Goal: Information Seeking & Learning: Check status

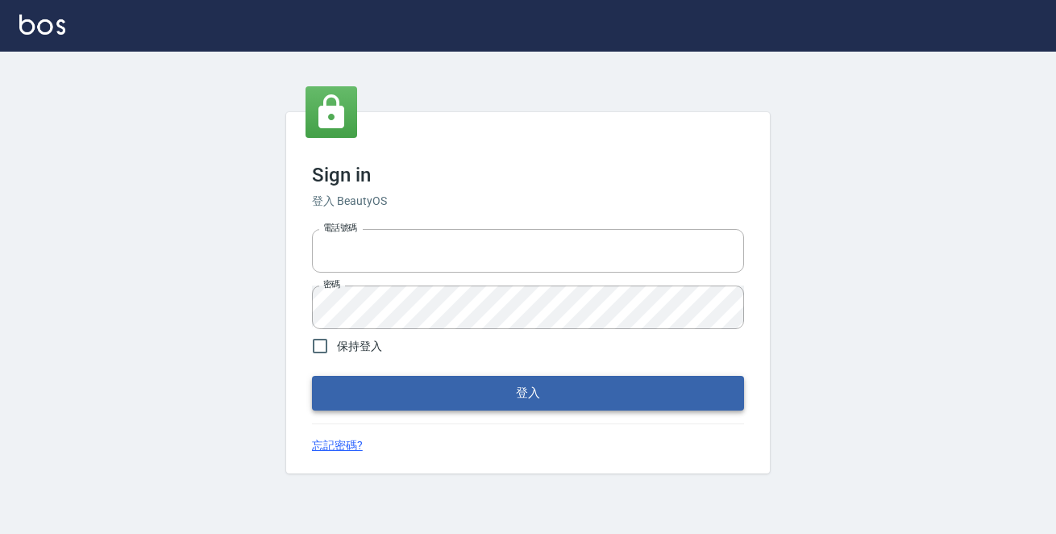
type input "0229470385"
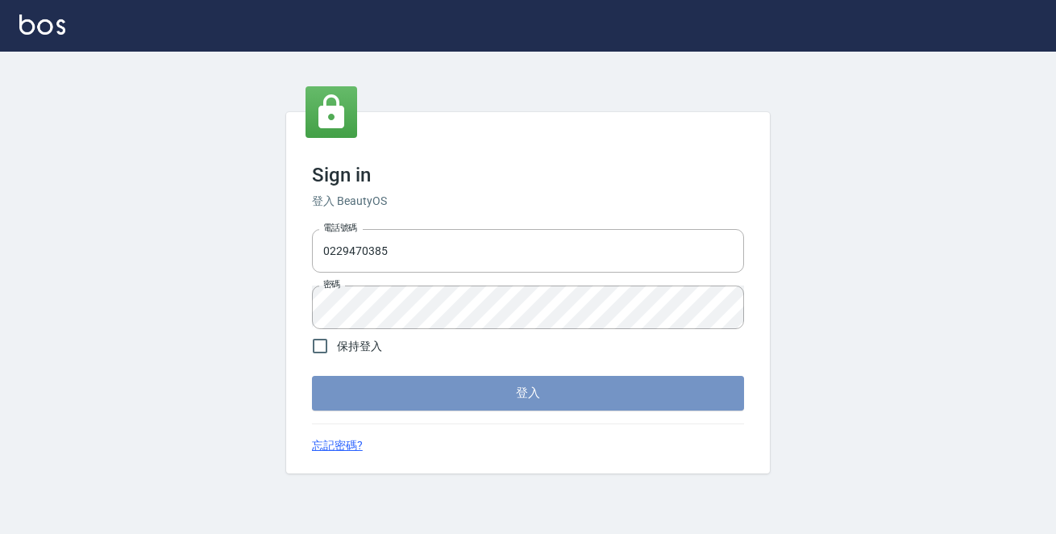
click at [509, 391] on button "登入" at bounding box center [528, 393] width 432 height 34
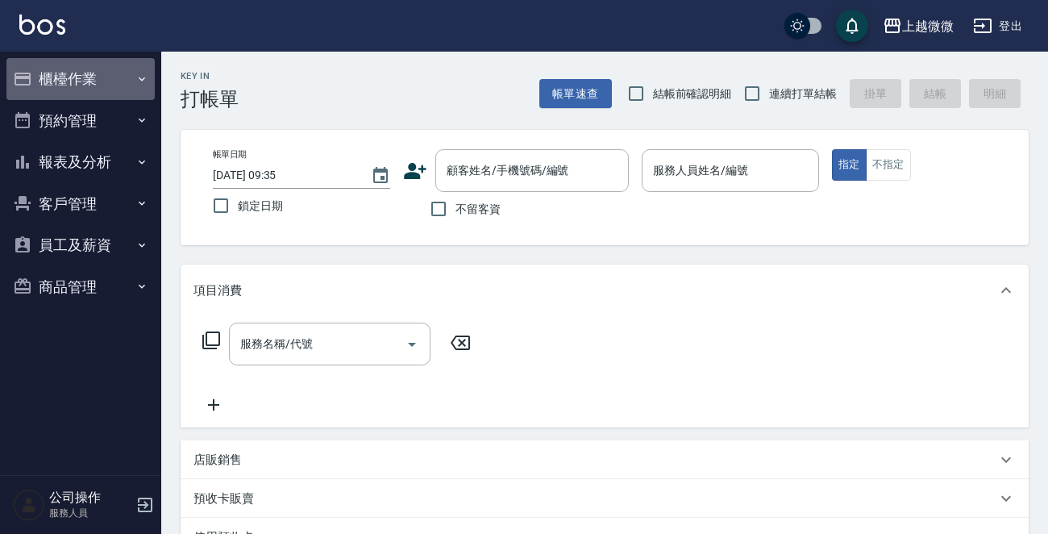
click at [139, 78] on icon "button" at bounding box center [141, 79] width 13 height 13
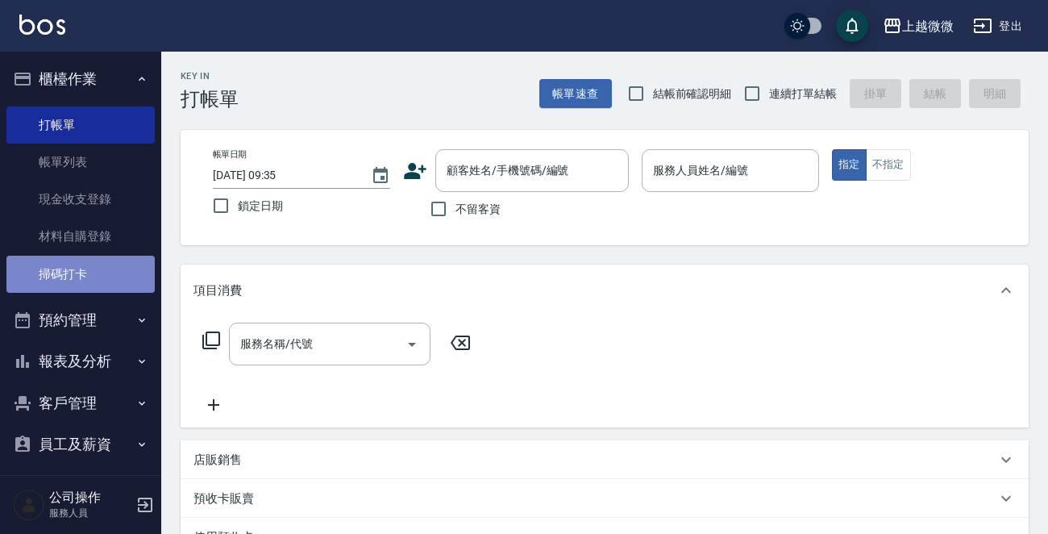
click at [89, 267] on link "掃碼打卡" at bounding box center [80, 273] width 148 height 37
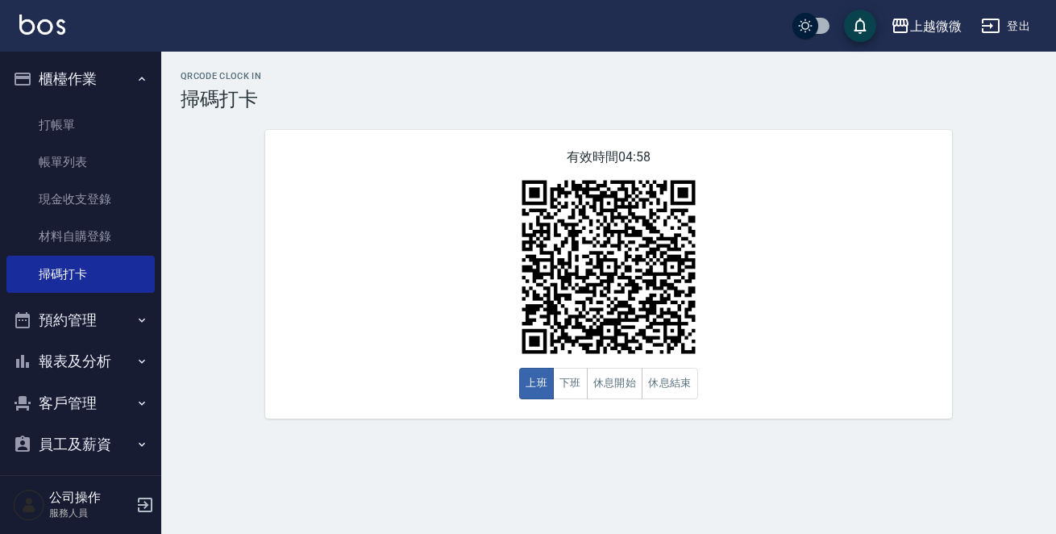
click at [63, 352] on button "報表及分析" at bounding box center [80, 361] width 148 height 42
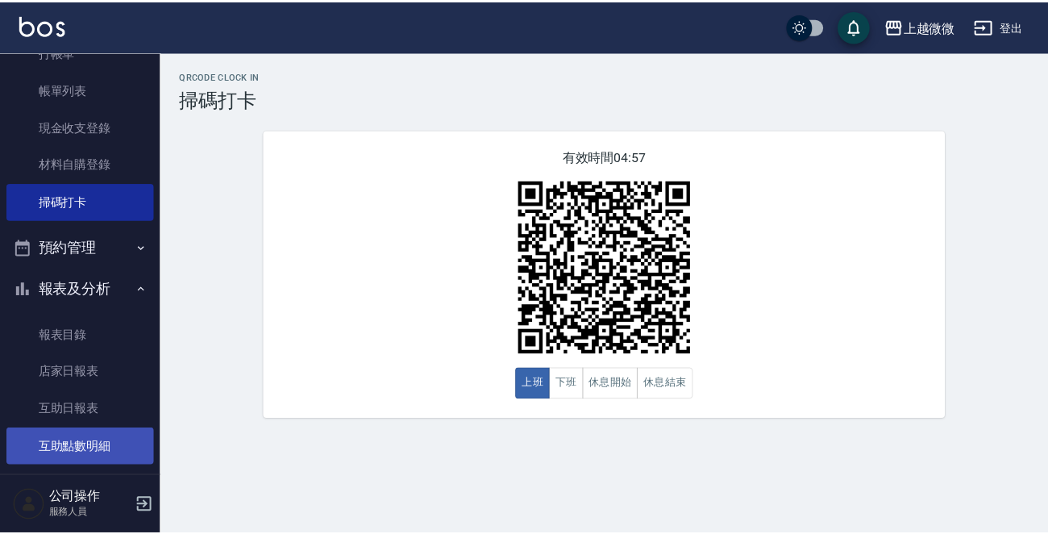
scroll to position [161, 0]
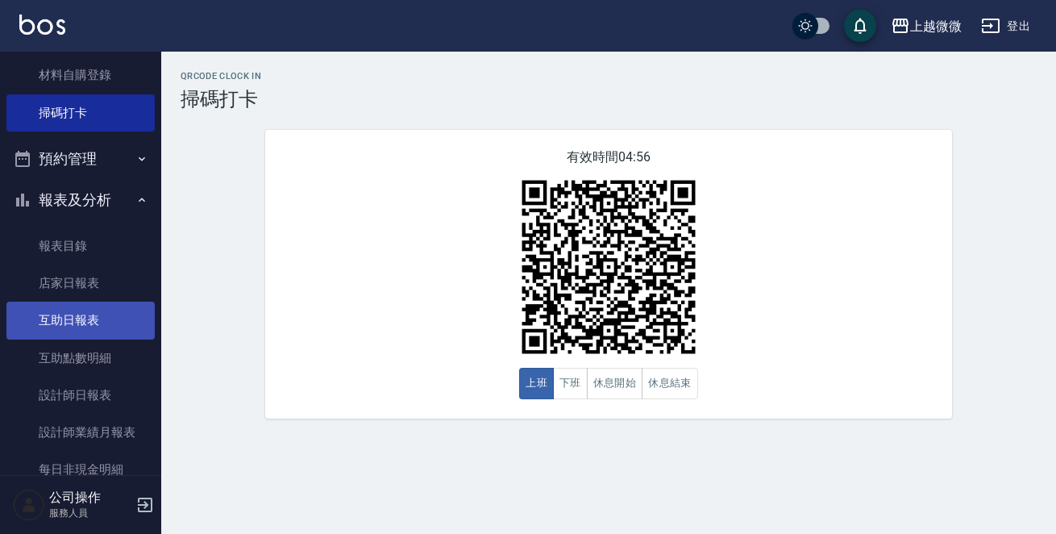
click at [75, 316] on link "互助日報表" at bounding box center [80, 319] width 148 height 37
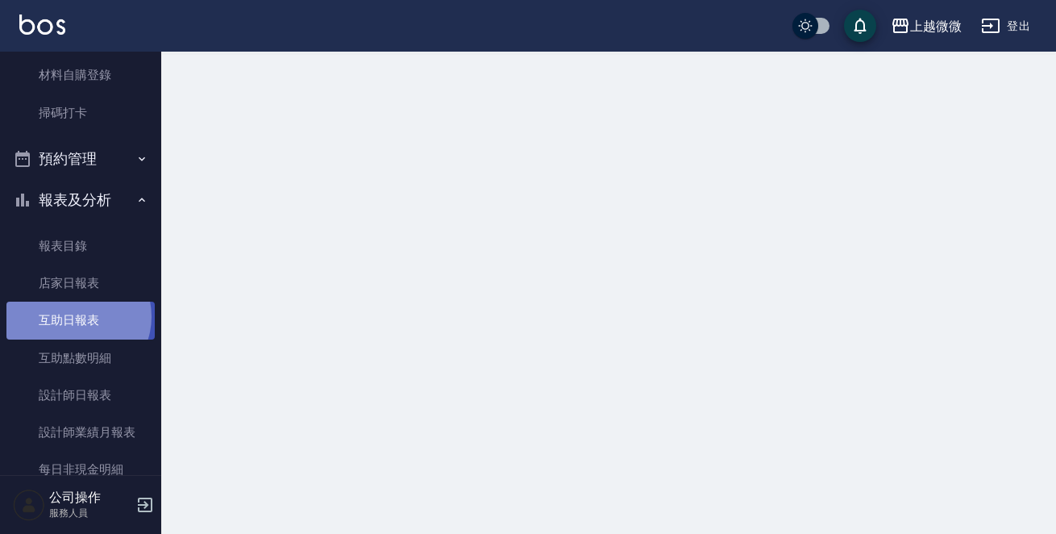
click at [75, 316] on link "互助日報表" at bounding box center [80, 319] width 148 height 37
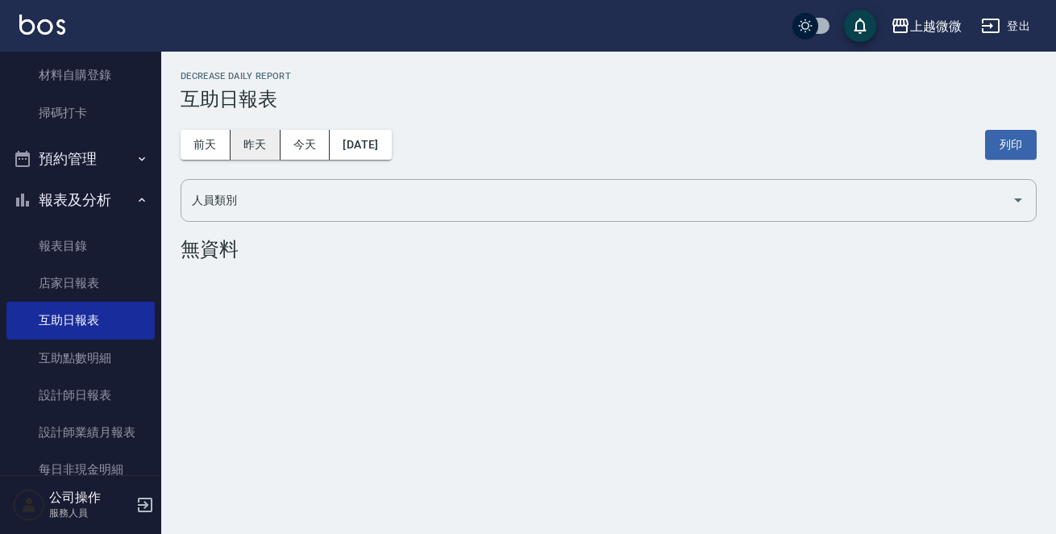
click at [261, 132] on button "昨天" at bounding box center [255, 145] width 50 height 30
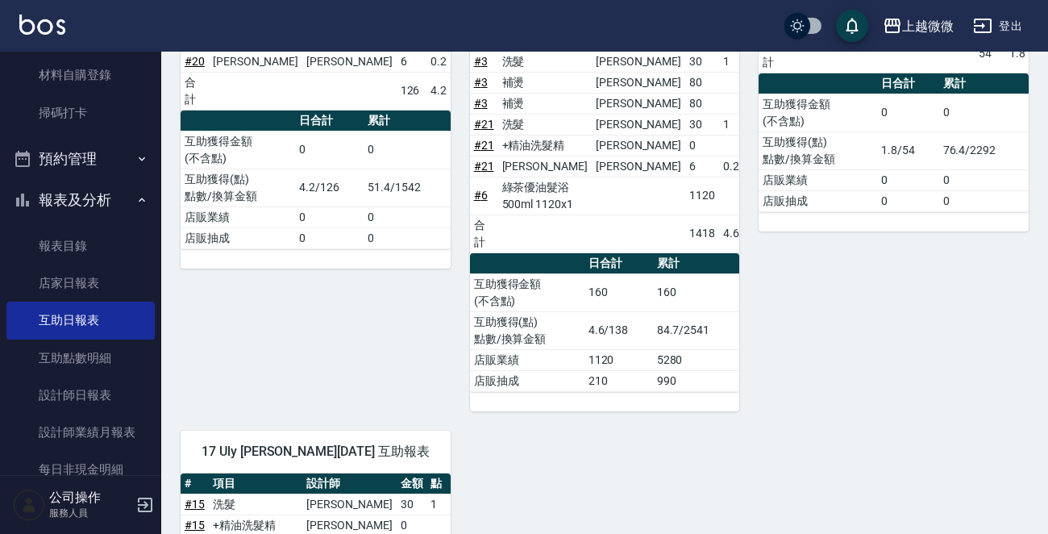
scroll to position [127, 0]
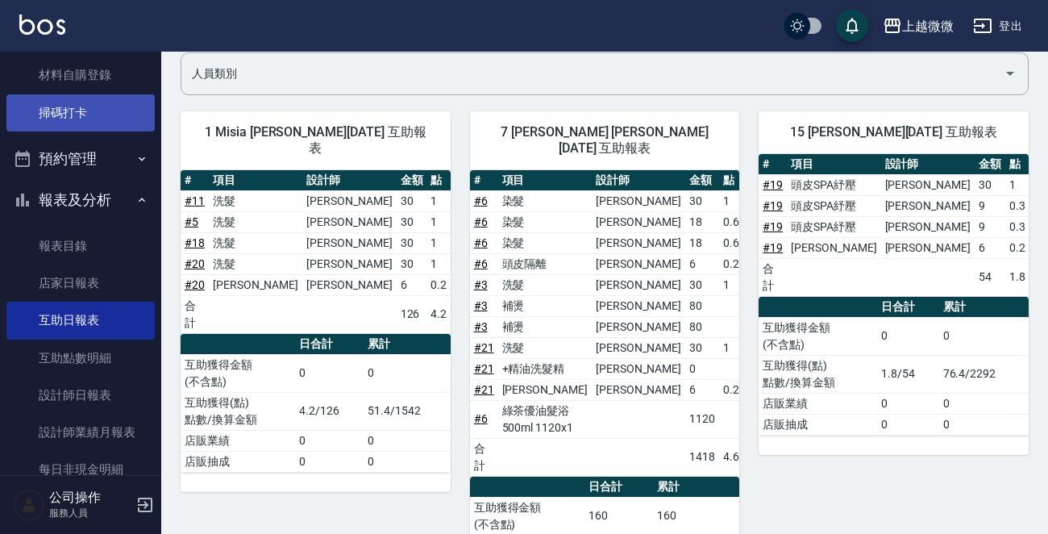
click at [113, 112] on link "掃碼打卡" at bounding box center [80, 112] width 148 height 37
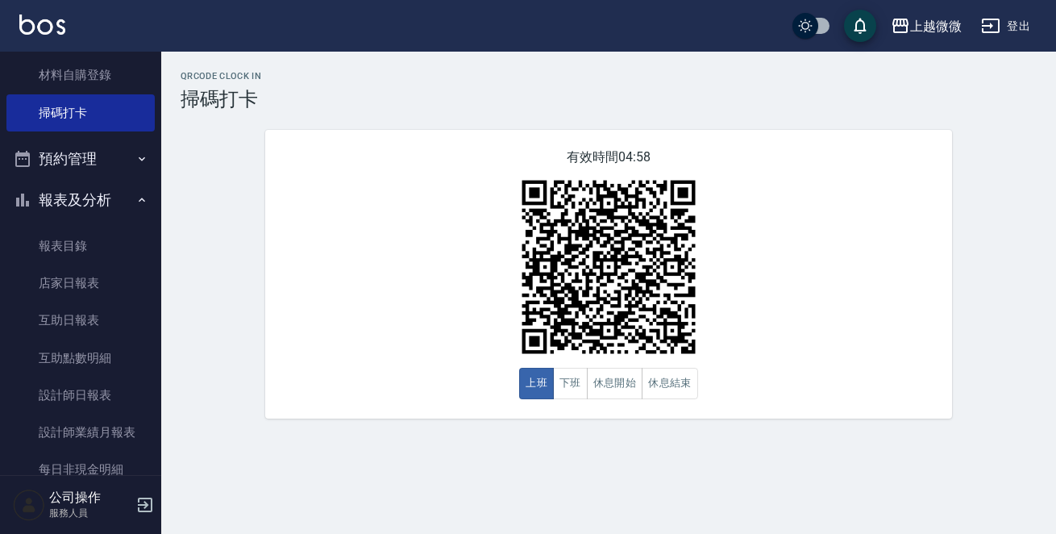
click at [129, 189] on button "報表及分析" at bounding box center [80, 200] width 148 height 42
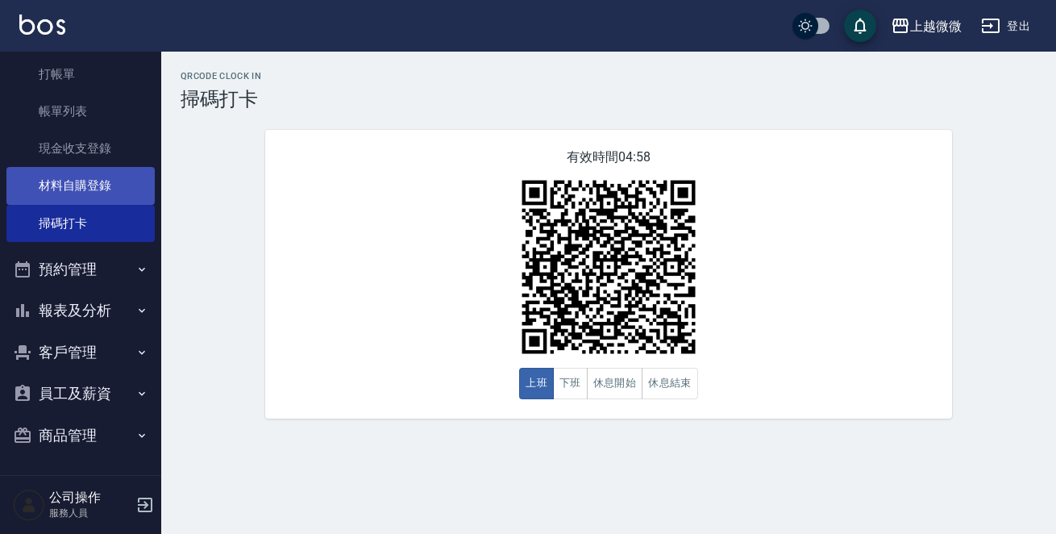
scroll to position [51, 0]
